Goal: Task Accomplishment & Management: Manage account settings

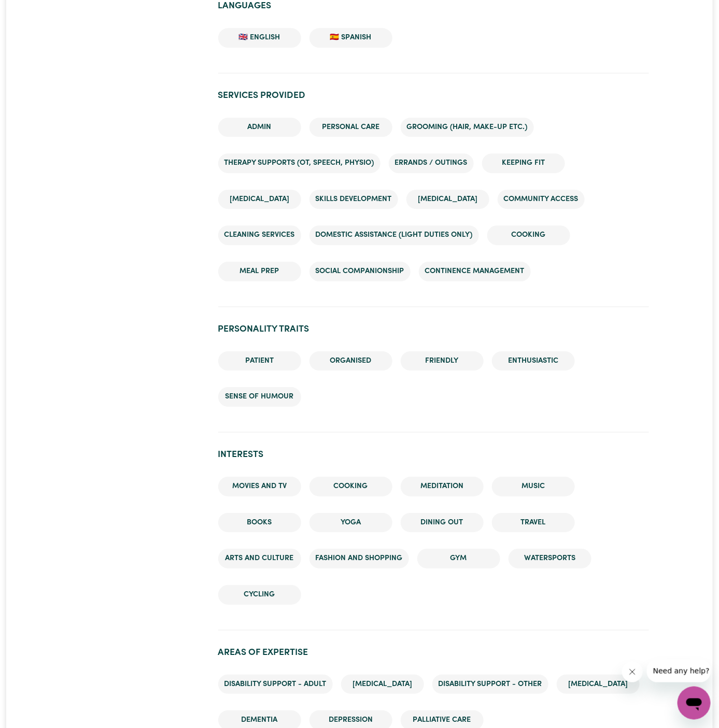
scroll to position [912, 0]
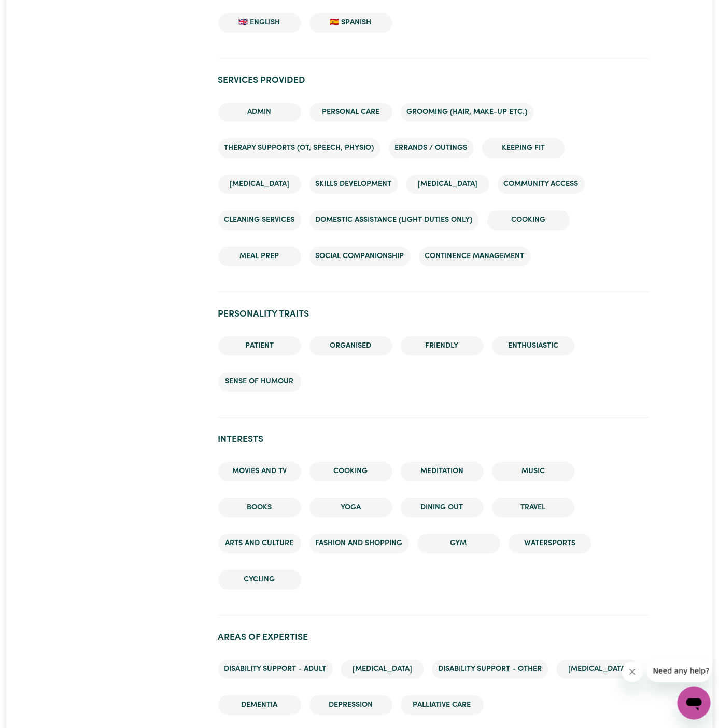
scroll to position [1061, 0]
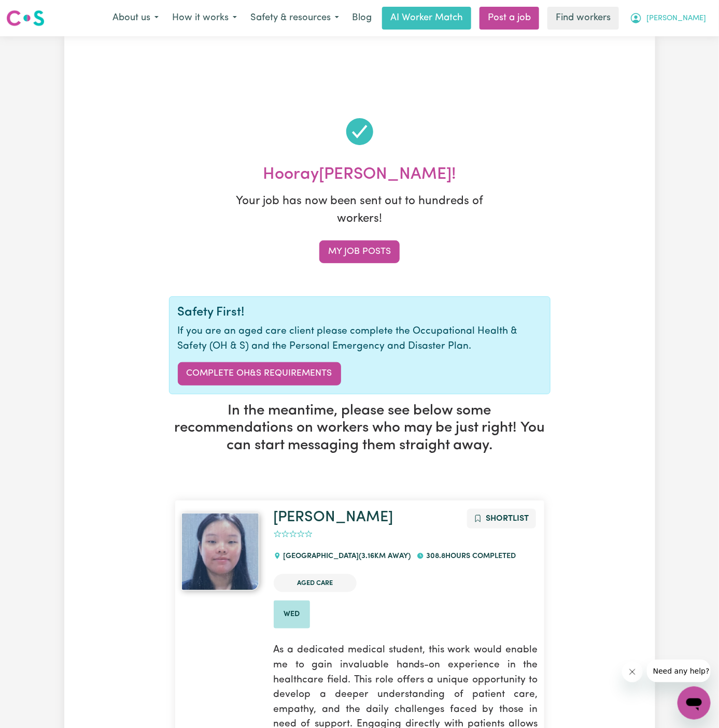
click at [706, 20] on button "[PERSON_NAME]" at bounding box center [668, 18] width 90 height 22
click at [704, 47] on link "My Dashboard" at bounding box center [671, 41] width 82 height 20
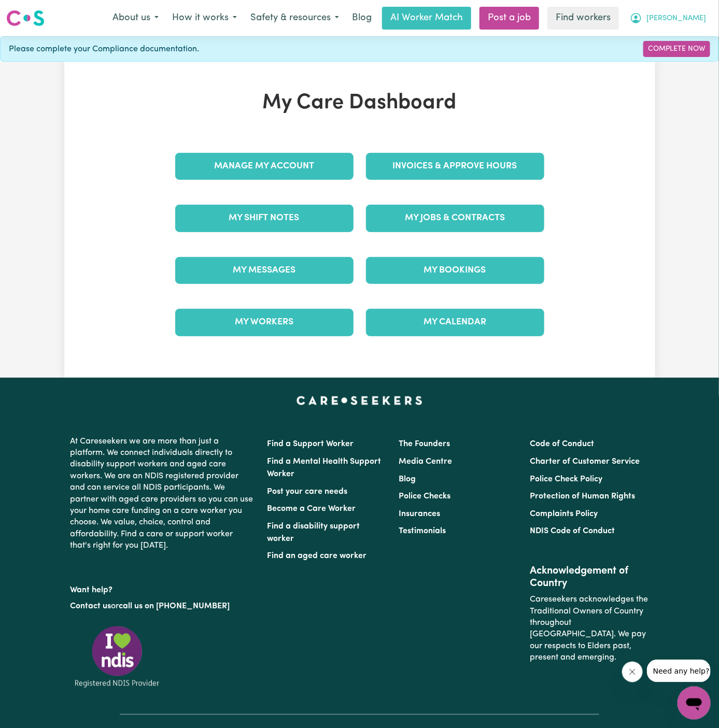
click at [703, 23] on span "[PERSON_NAME]" at bounding box center [677, 18] width 60 height 11
click at [703, 50] on link "Logout" at bounding box center [671, 60] width 82 height 20
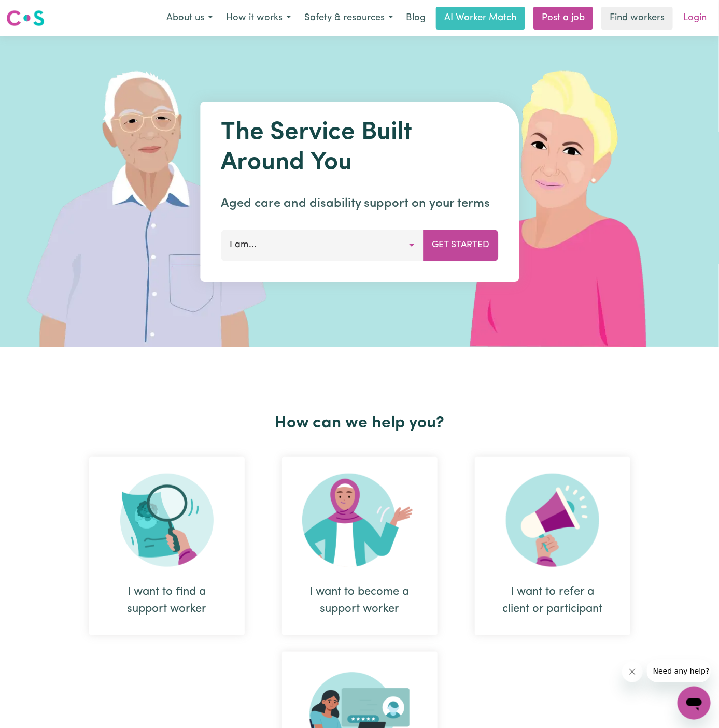
click at [703, 8] on link "Login" at bounding box center [695, 18] width 36 height 23
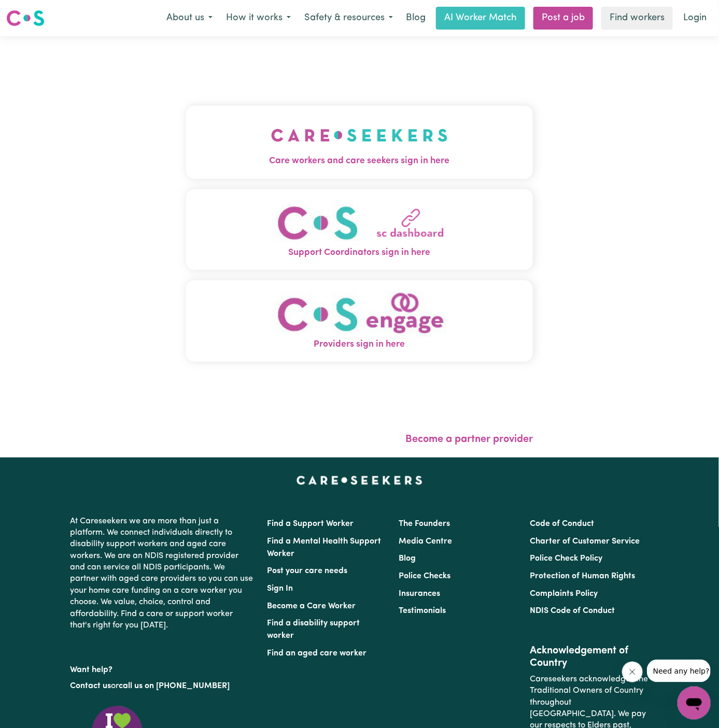
click at [271, 141] on img "Care workers and care seekers sign in here" at bounding box center [359, 135] width 177 height 38
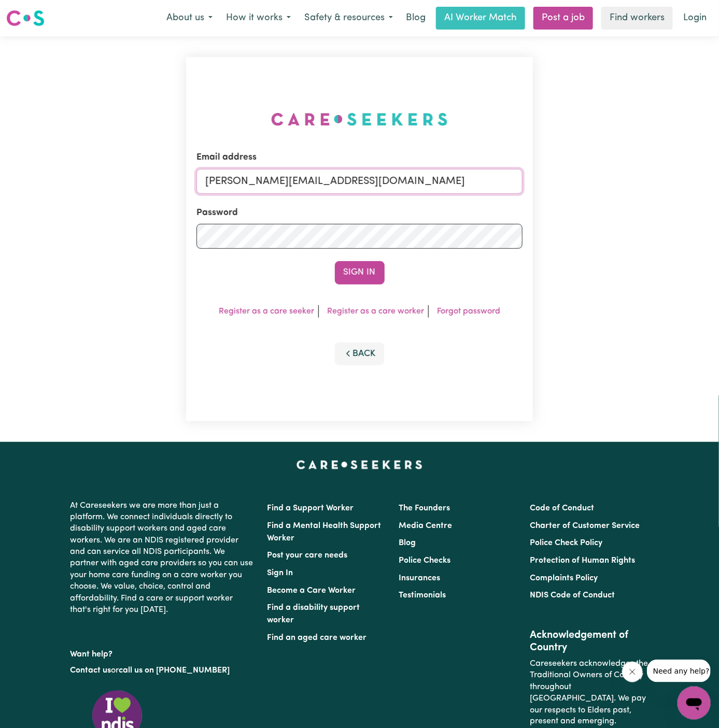
click at [431, 178] on input "[PERSON_NAME][EMAIL_ADDRESS][DOMAIN_NAME]" at bounding box center [360, 181] width 327 height 25
click at [370, 179] on input "[PERSON_NAME][EMAIL_ADDRESS][DOMAIN_NAME]" at bounding box center [360, 181] width 327 height 25
click at [291, 190] on input "[EMAIL_ADDRESS][DOMAIN_NAME]" at bounding box center [360, 181] width 327 height 25
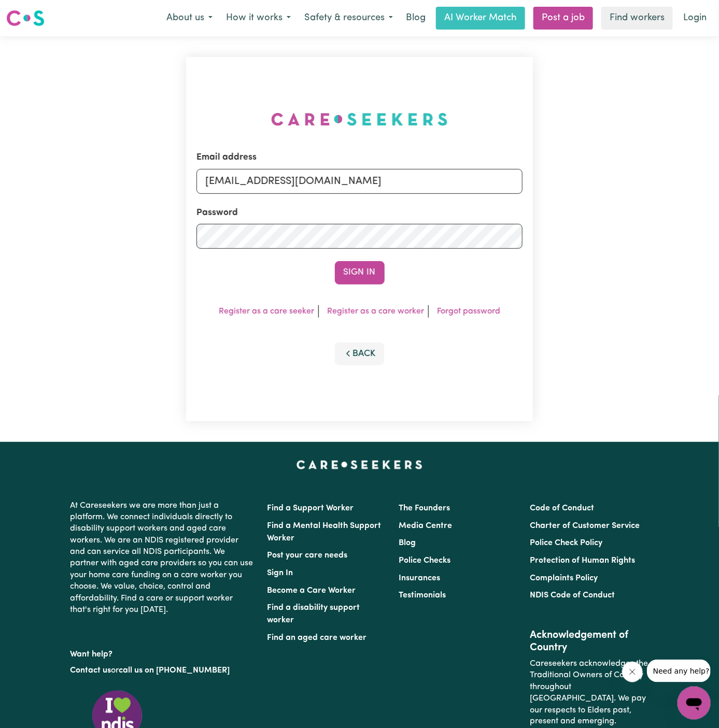
drag, startPoint x: 260, startPoint y: 183, endPoint x: 728, endPoint y: 178, distance: 468.2
click at [719, 178] on html "Menu About us How it works Safety & resources Blog AI Worker Match Post a job F…" at bounding box center [359, 444] width 719 height 888
type input "[EMAIL_ADDRESS][DOMAIN_NAME]"
click at [354, 274] on button "Sign In" at bounding box center [360, 272] width 50 height 23
